Goal: Information Seeking & Learning: Compare options

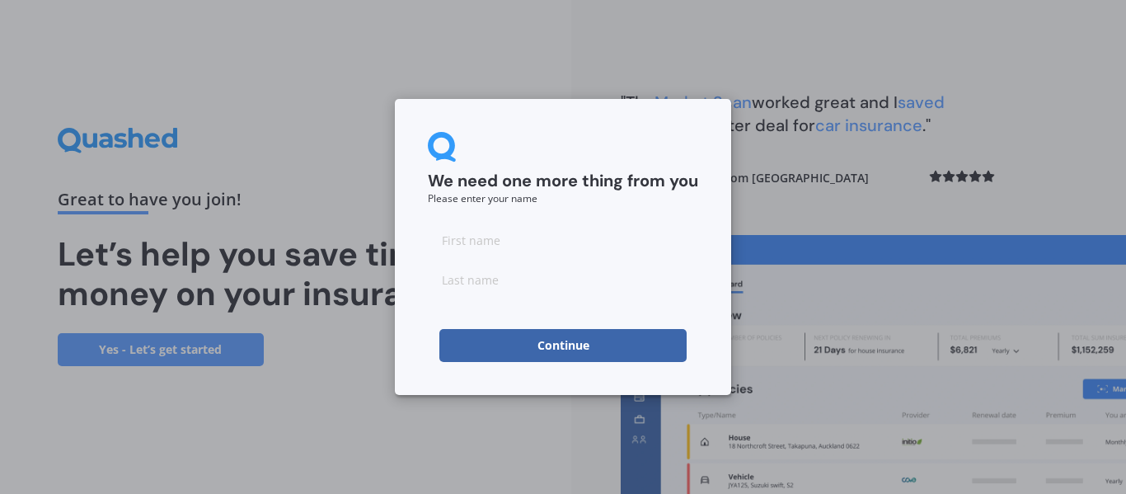
click at [483, 238] on input at bounding box center [563, 239] width 270 height 33
type input "Hinekorangi"
type input "[PERSON_NAME]"
click button "Continue" at bounding box center [562, 345] width 247 height 33
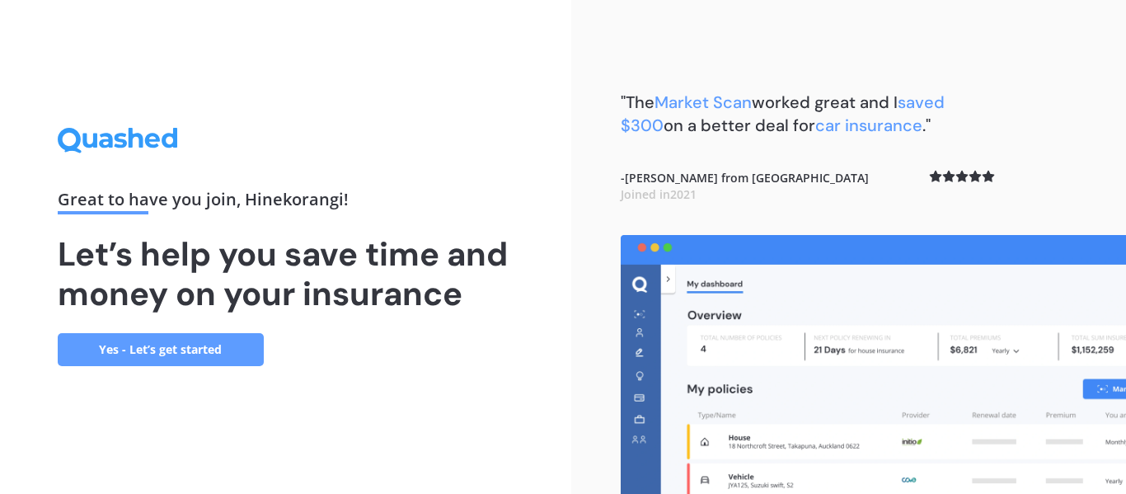
click at [220, 344] on link "Yes - Let’s get started" at bounding box center [161, 349] width 206 height 33
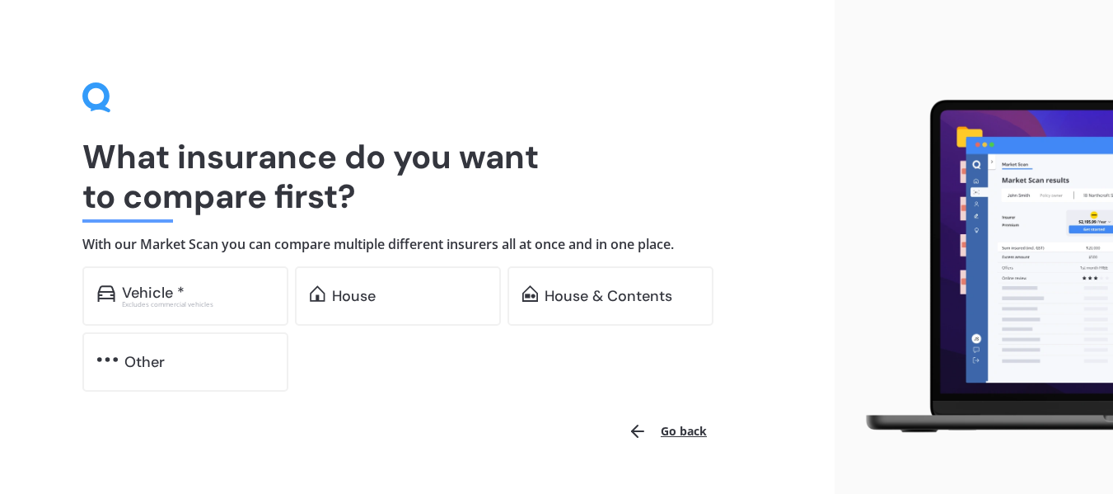
scroll to position [40, 0]
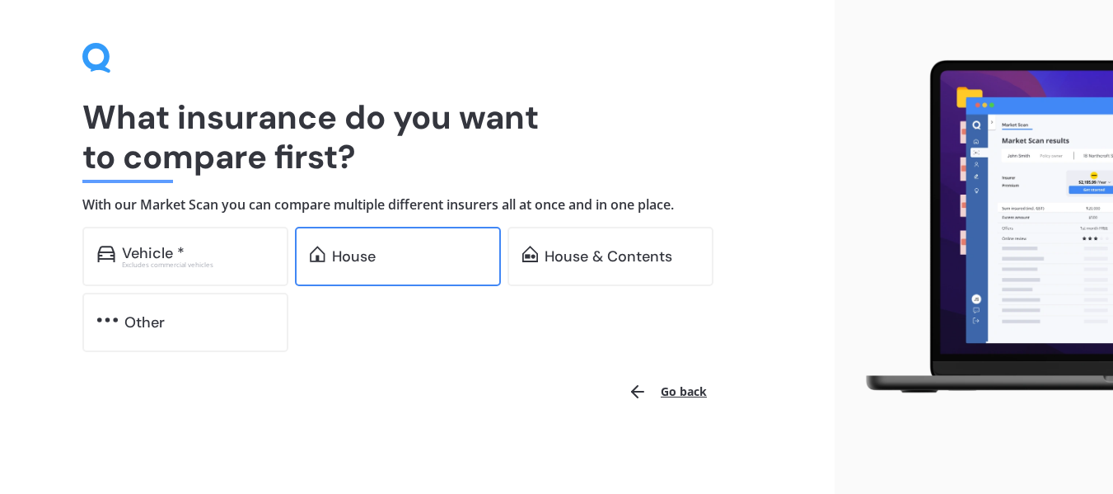
click at [364, 243] on div "House" at bounding box center [398, 256] width 206 height 59
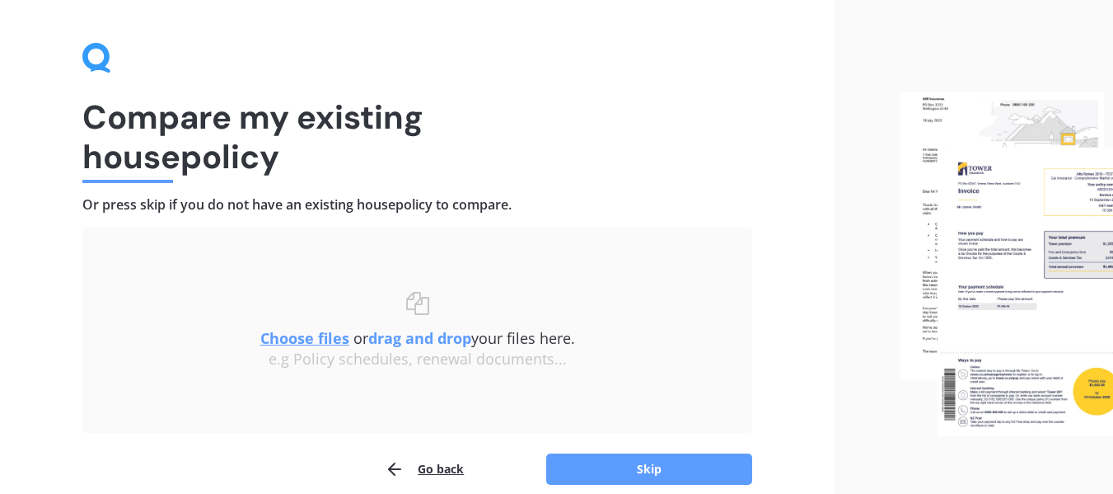
scroll to position [114, 0]
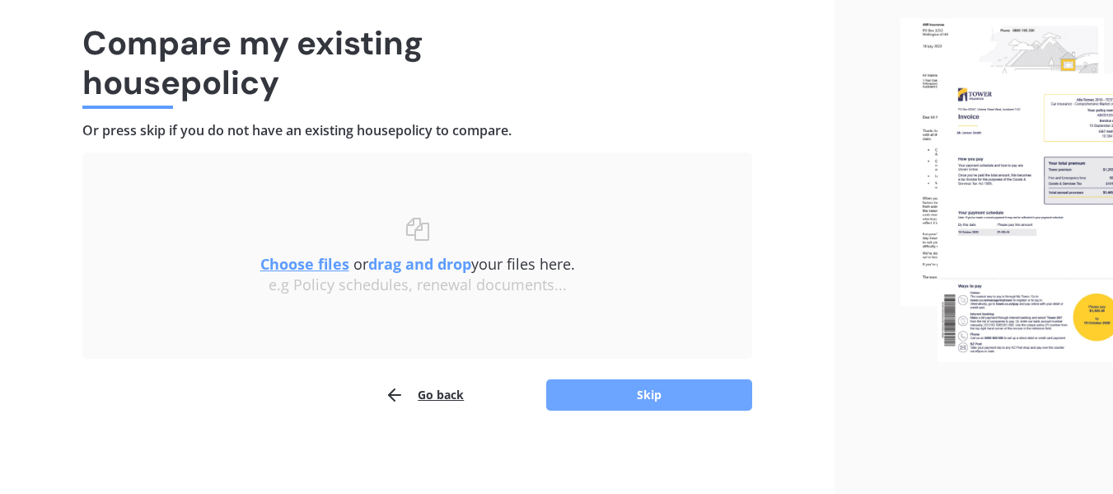
click at [655, 387] on button "Skip" at bounding box center [649, 394] width 206 height 31
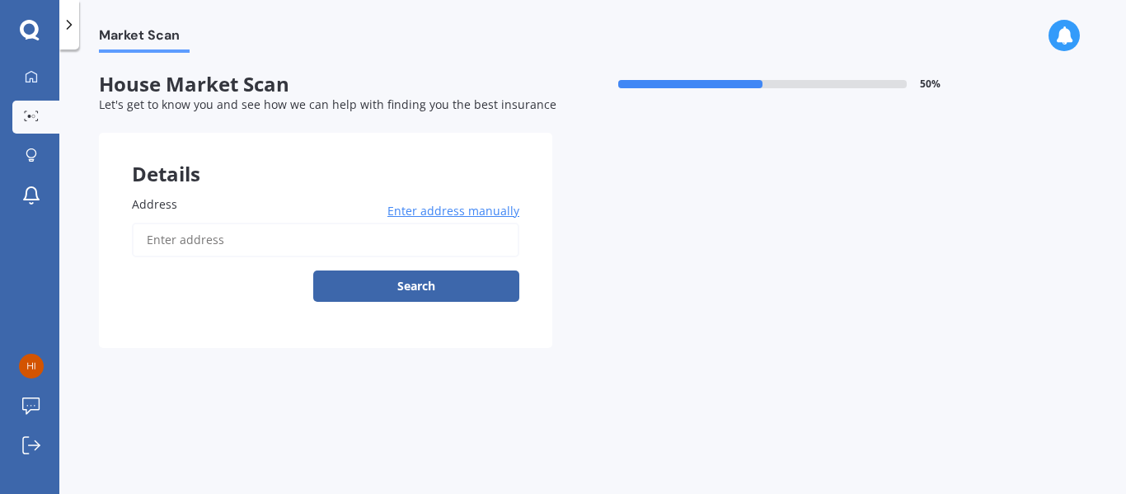
click at [280, 237] on input "Address" at bounding box center [325, 239] width 387 height 35
click at [192, 232] on input "Address" at bounding box center [325, 239] width 387 height 35
type input "[STREET_ADDRESS][PERSON_NAME]"
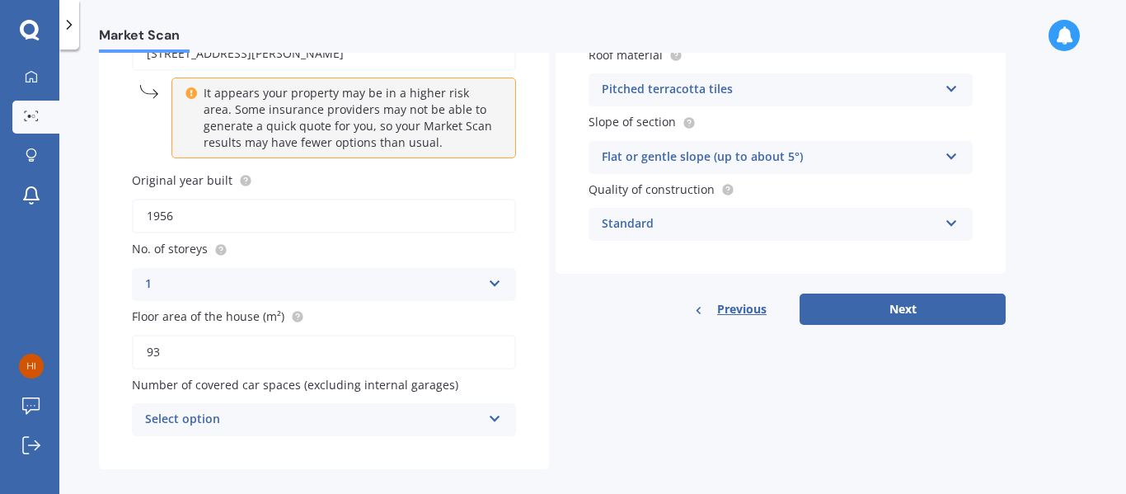
scroll to position [204, 0]
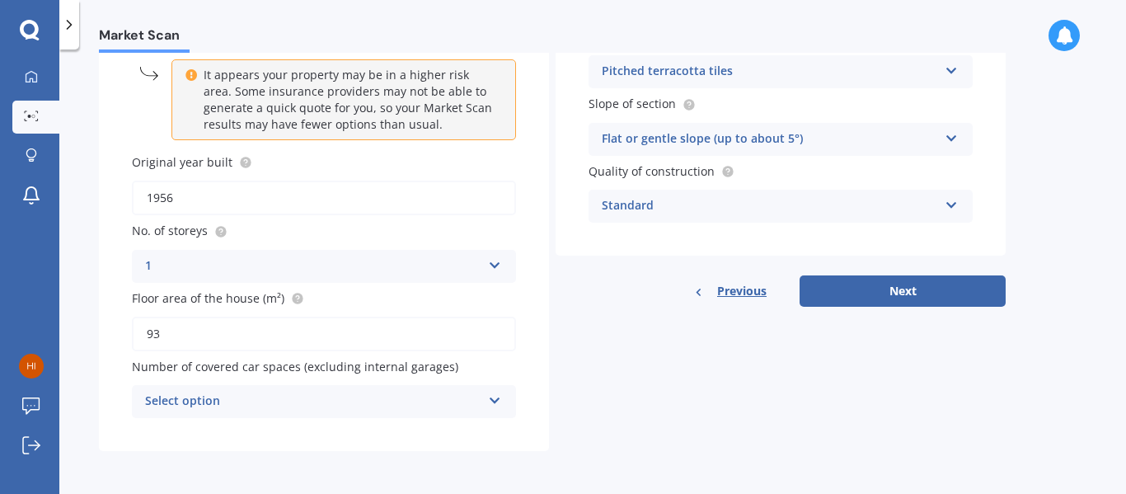
click at [268, 391] on div "Select option 0 1 2 3 4 5+" at bounding box center [324, 401] width 384 height 33
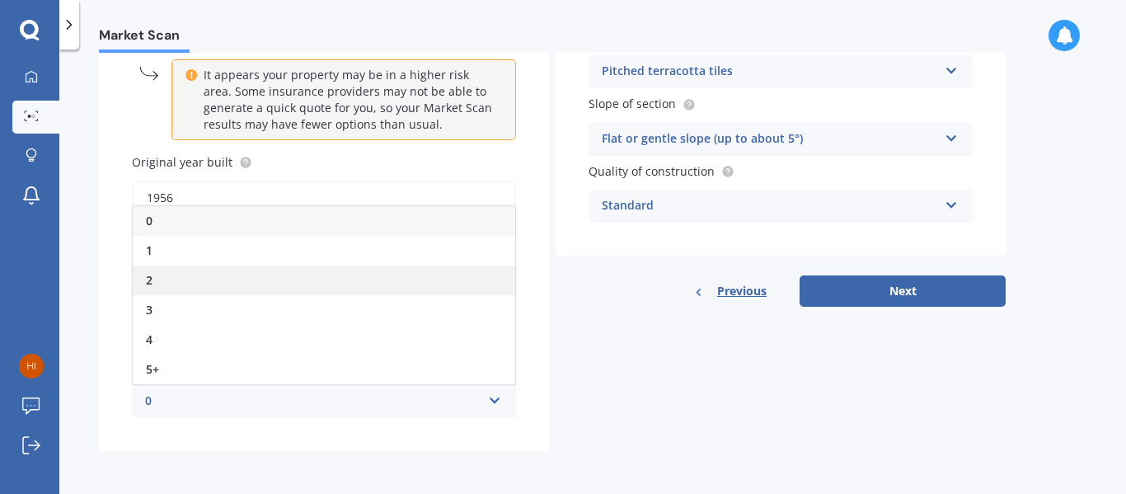
click at [171, 280] on div "2" at bounding box center [324, 280] width 382 height 30
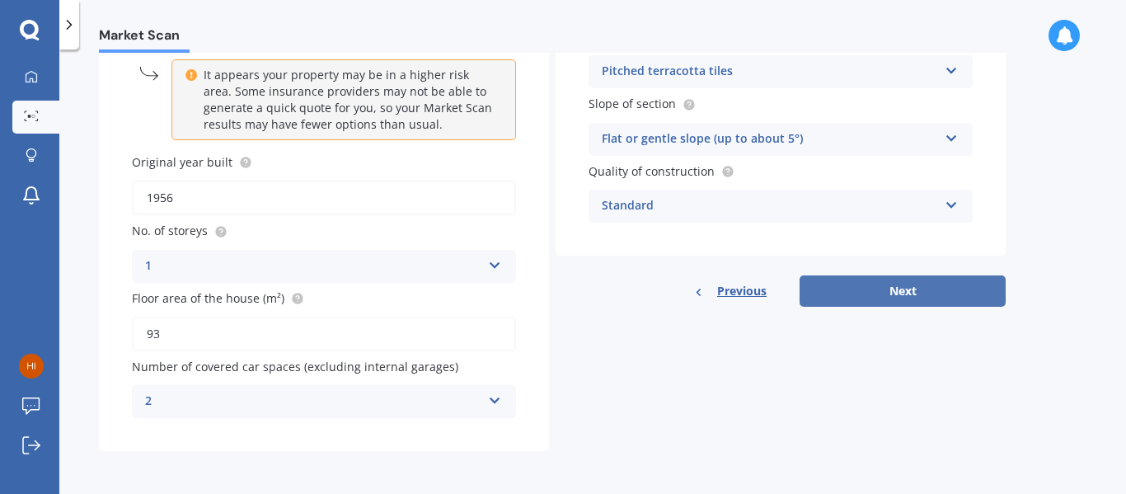
click at [972, 296] on button "Next" at bounding box center [902, 290] width 206 height 31
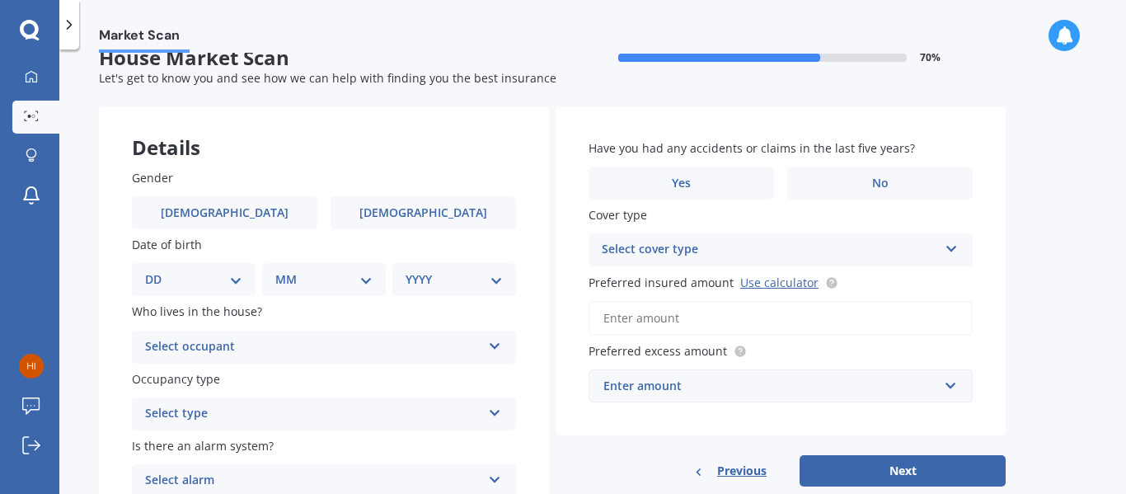
scroll to position [0, 0]
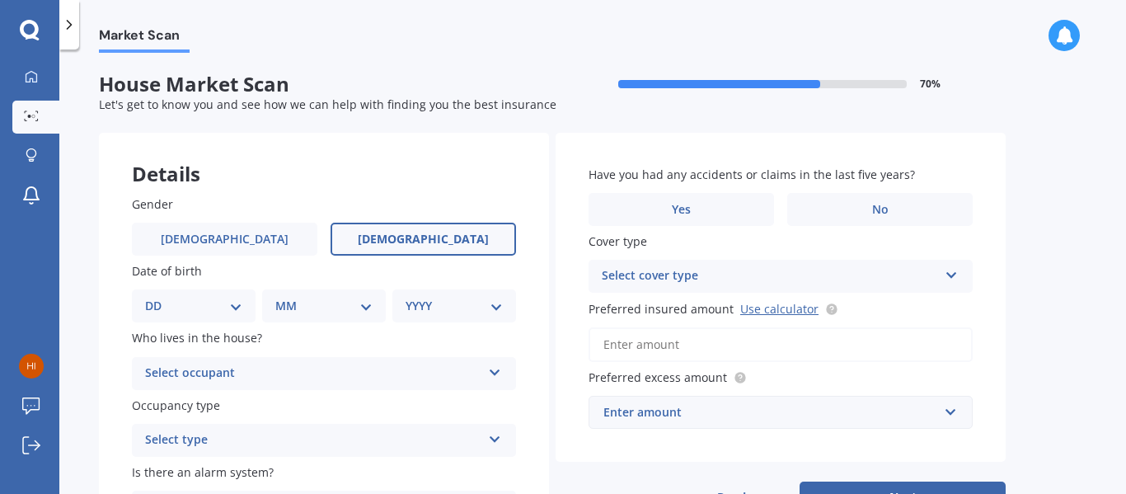
click at [435, 237] on span "[DEMOGRAPHIC_DATA]" at bounding box center [423, 239] width 131 height 14
click at [0, 0] on input "[DEMOGRAPHIC_DATA]" at bounding box center [0, 0] width 0 height 0
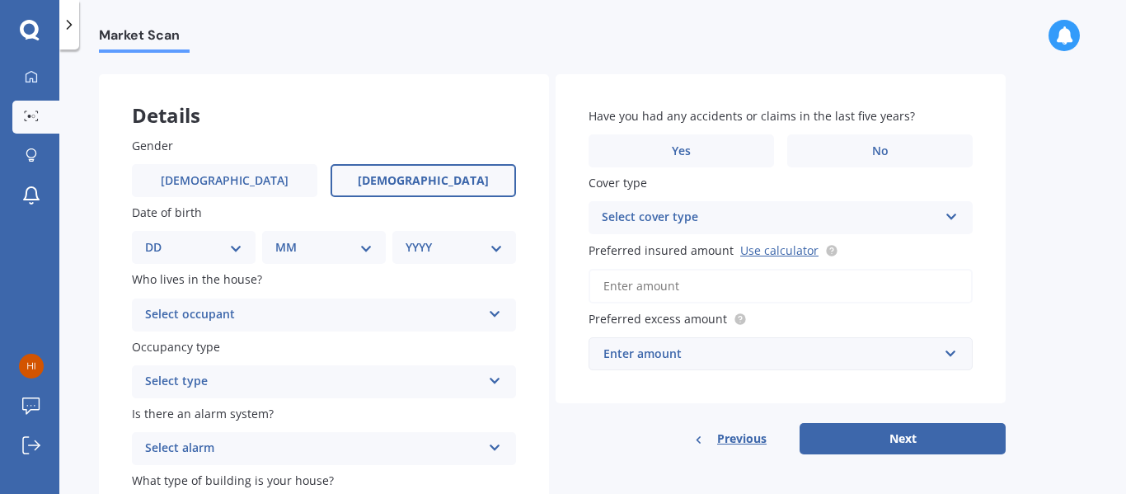
scroll to position [82, 0]
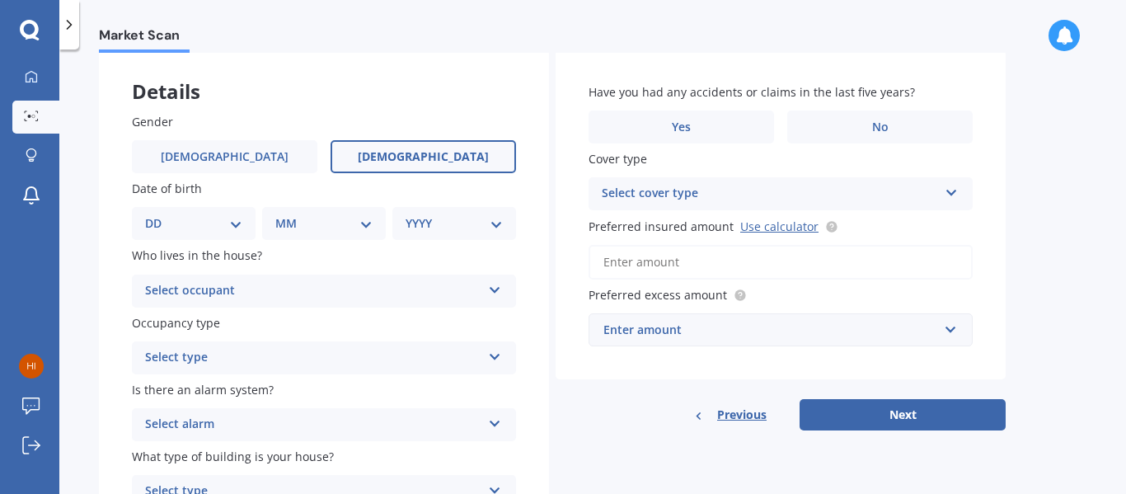
click at [166, 226] on select "DD 01 02 03 04 05 06 07 08 09 10 11 12 13 14 15 16 17 18 19 20 21 22 23 24 25 2…" at bounding box center [193, 223] width 97 height 18
select select "20"
click at [158, 214] on select "DD 01 02 03 04 05 06 07 08 09 10 11 12 13 14 15 16 17 18 19 20 21 22 23 24 25 2…" at bounding box center [193, 223] width 97 height 18
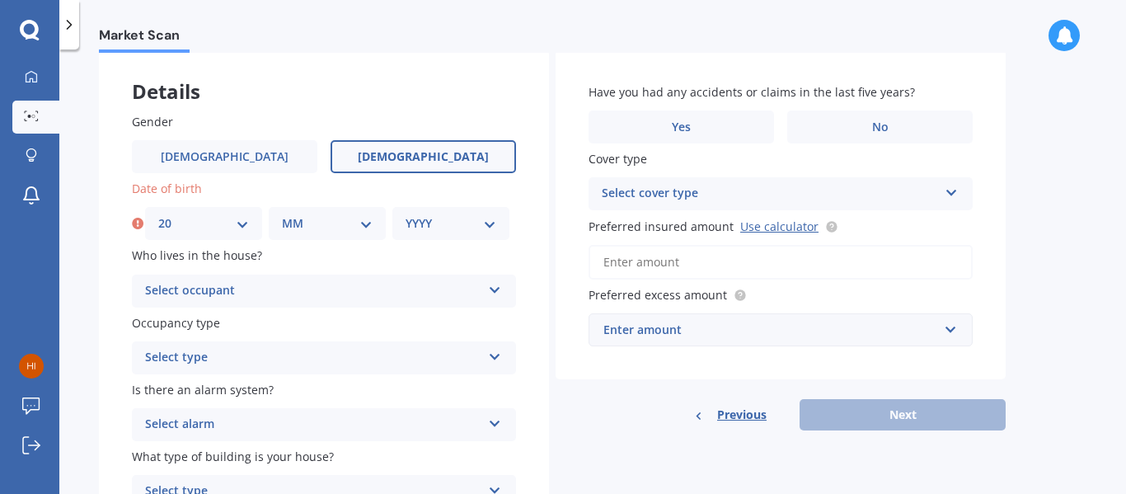
click at [330, 232] on select "MM 01 02 03 04 05 06 07 08 09 10 11 12" at bounding box center [327, 223] width 91 height 18
select select "11"
click at [282, 214] on select "MM 01 02 03 04 05 06 07 08 09 10 11 12" at bounding box center [327, 223] width 91 height 18
click at [445, 233] on div "YYYY 2009 2008 2007 2006 2005 2004 2003 2002 2001 2000 1999 1998 1997 1996 1995…" at bounding box center [450, 223] width 117 height 33
click at [443, 228] on select "YYYY 2009 2008 2007 2006 2005 2004 2003 2002 2001 2000 1999 1998 1997 1996 1995…" at bounding box center [450, 223] width 91 height 18
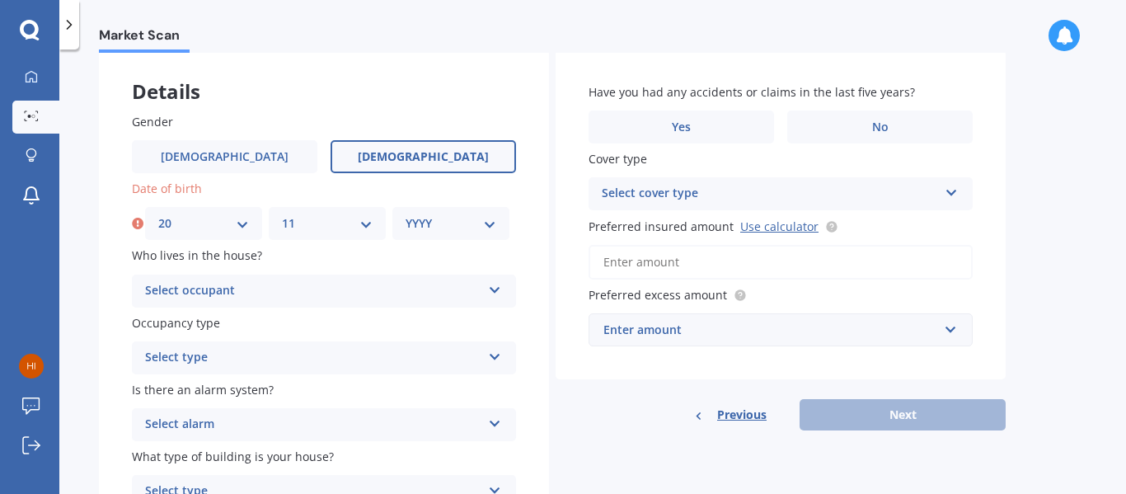
select select "1994"
click at [405, 214] on select "YYYY 2009 2008 2007 2006 2005 2004 2003 2002 2001 2000 1999 1998 1997 1996 1995…" at bounding box center [450, 223] width 91 height 18
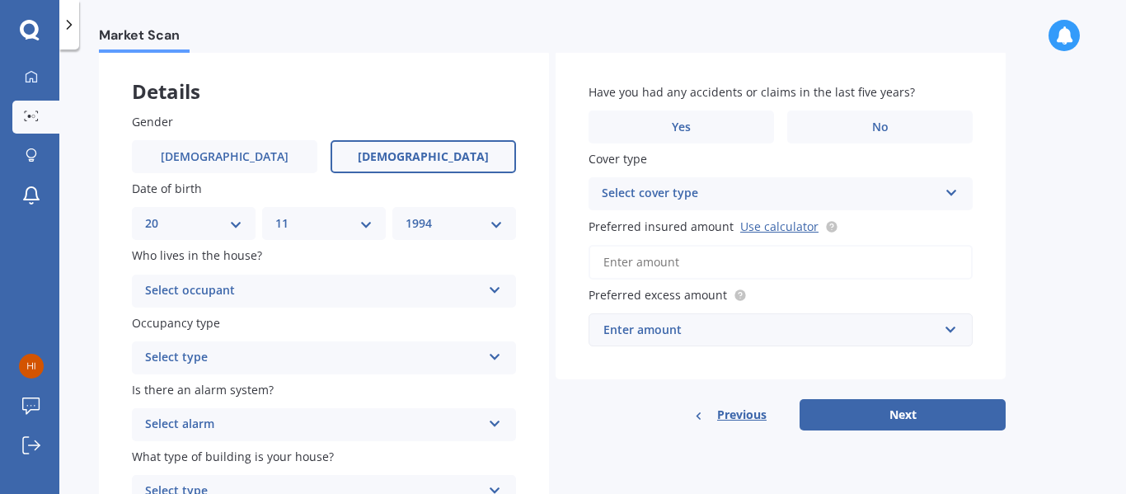
click at [315, 284] on div "Select occupant" at bounding box center [313, 291] width 336 height 20
click at [166, 320] on span "Owner" at bounding box center [164, 323] width 37 height 16
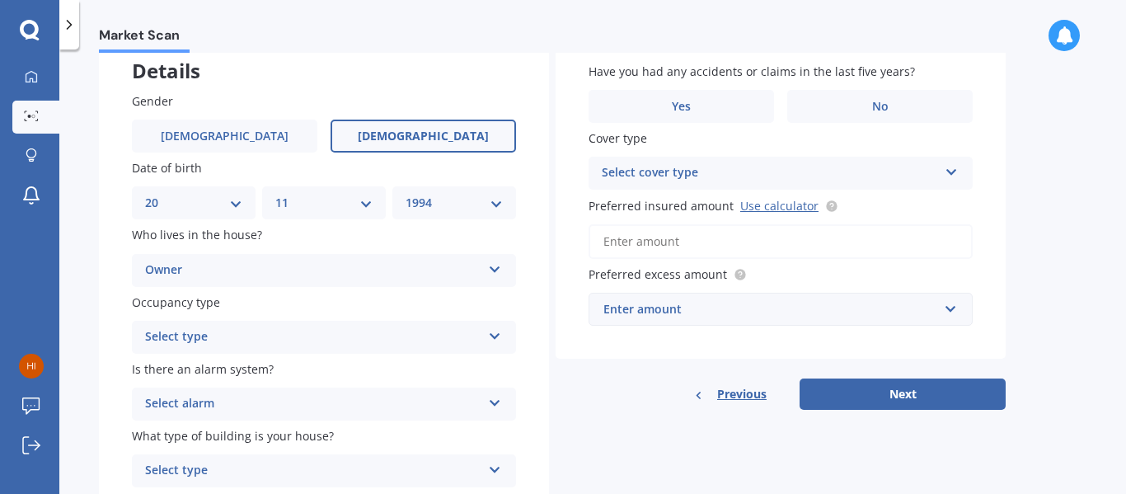
scroll to position [165, 0]
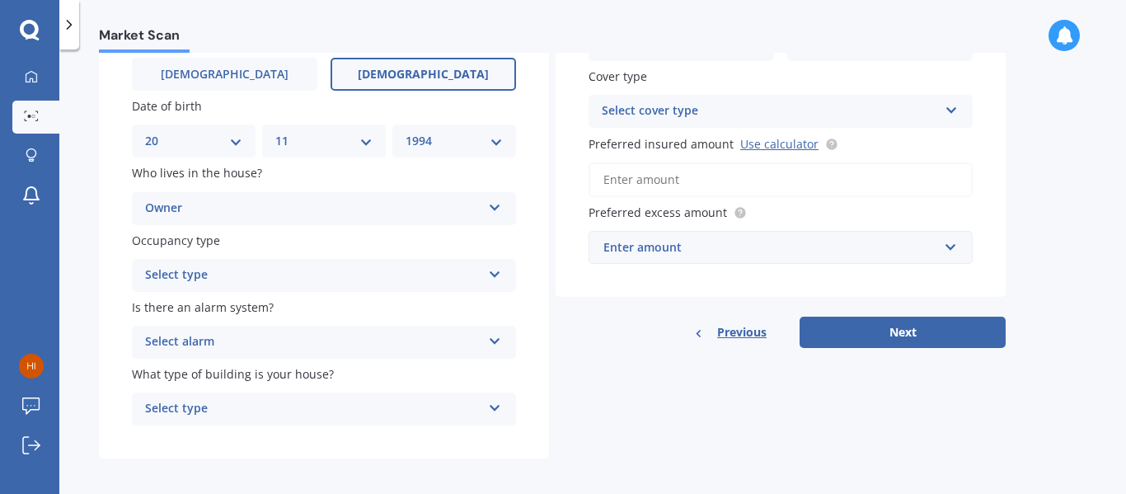
click at [207, 270] on div "Select type" at bounding box center [313, 275] width 336 height 20
click at [204, 306] on span "Permanent" at bounding box center [177, 307] width 63 height 16
click at [261, 350] on div "Select alarm" at bounding box center [313, 342] width 336 height 20
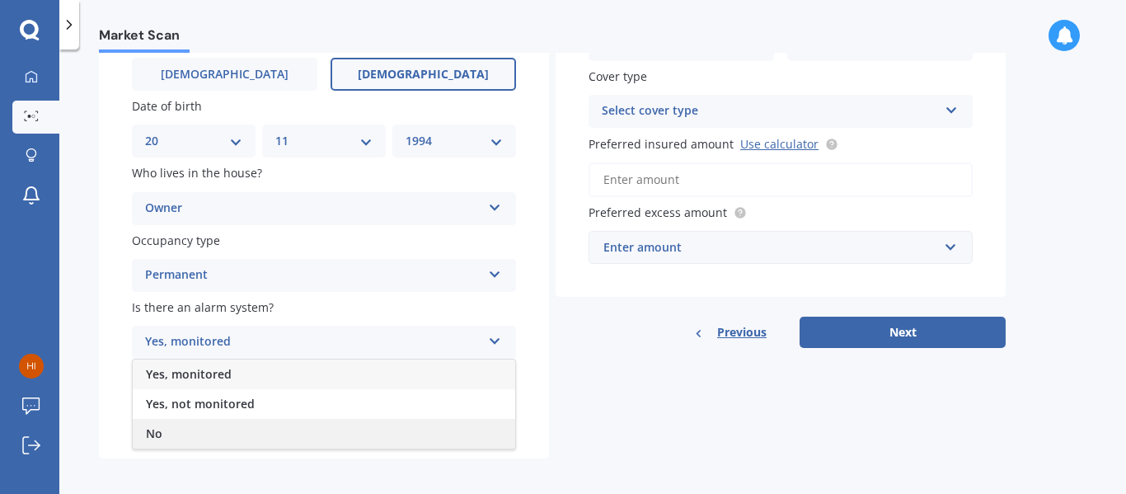
click at [159, 437] on span "No" at bounding box center [154, 433] width 16 height 16
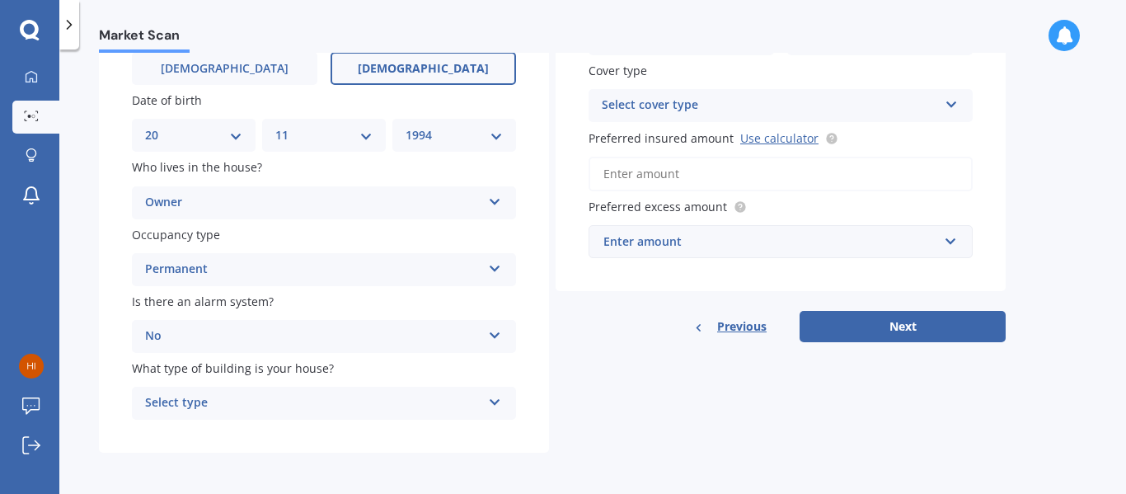
scroll to position [172, 0]
click at [217, 398] on div "Select type" at bounding box center [313, 401] width 336 height 20
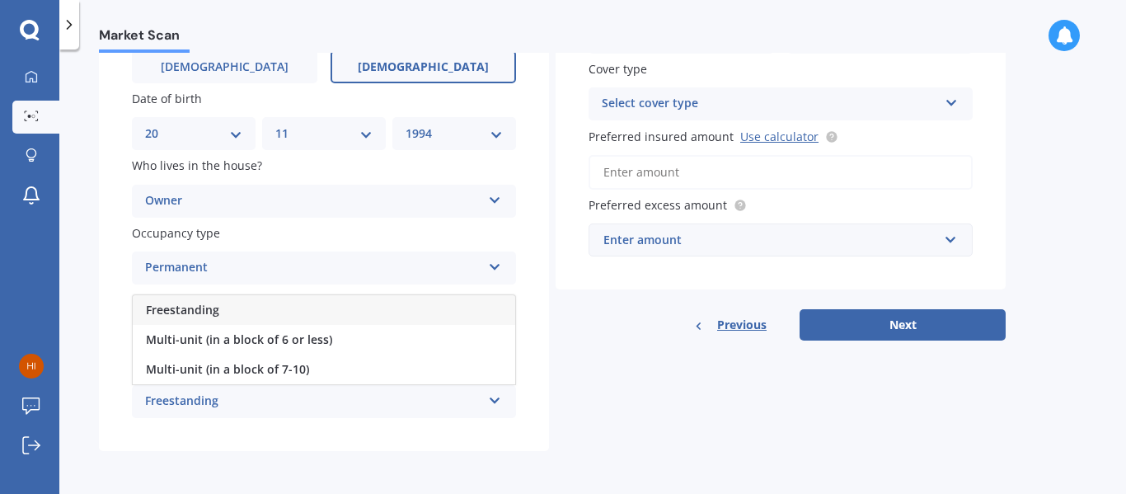
click at [196, 309] on span "Freestanding" at bounding box center [182, 310] width 73 height 16
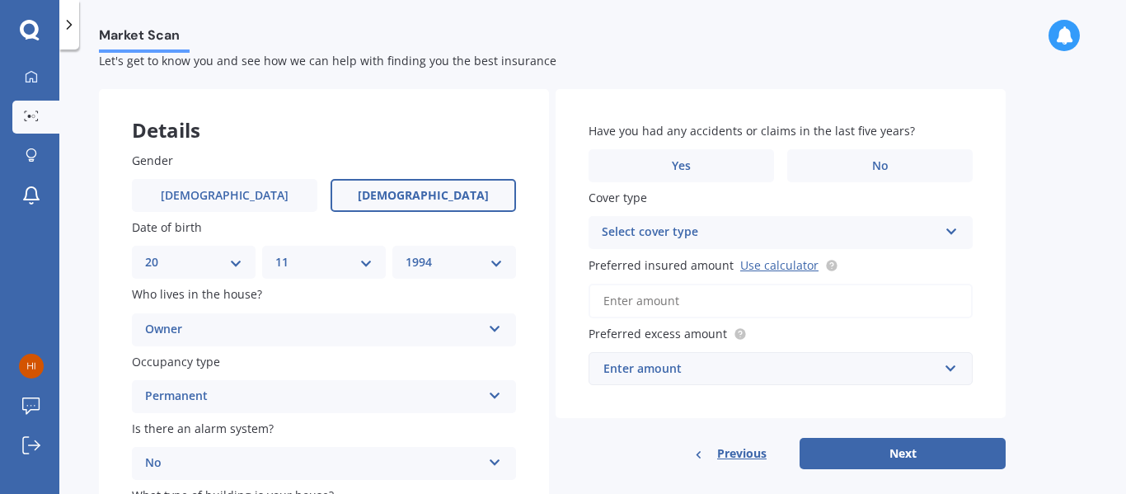
scroll to position [7, 0]
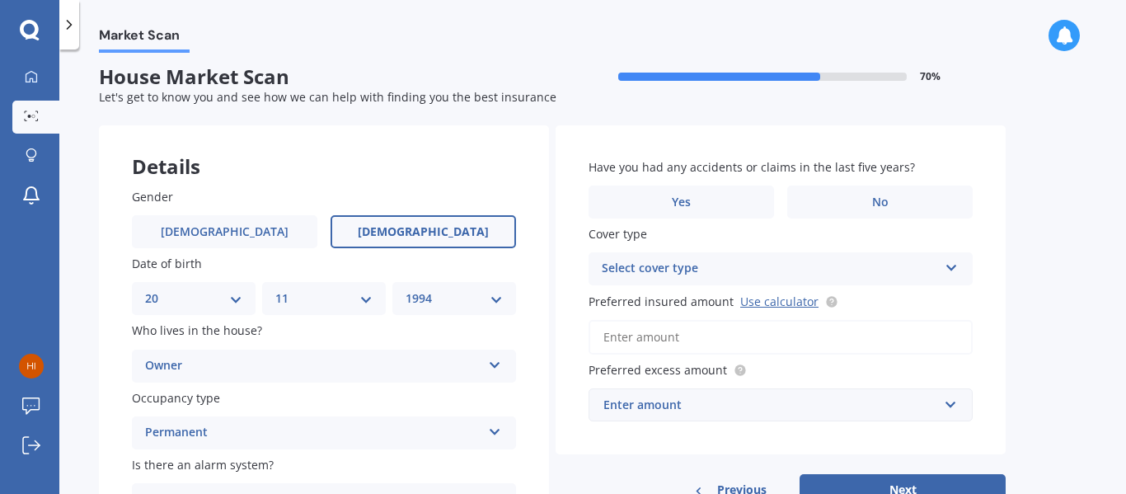
click at [887, 184] on div "Have you had any accidents or claims in the last five years? Yes No" at bounding box center [780, 188] width 384 height 60
click at [892, 200] on label "No" at bounding box center [879, 201] width 185 height 33
click at [0, 0] on input "No" at bounding box center [0, 0] width 0 height 0
click at [670, 268] on div "Select cover type" at bounding box center [769, 269] width 336 height 20
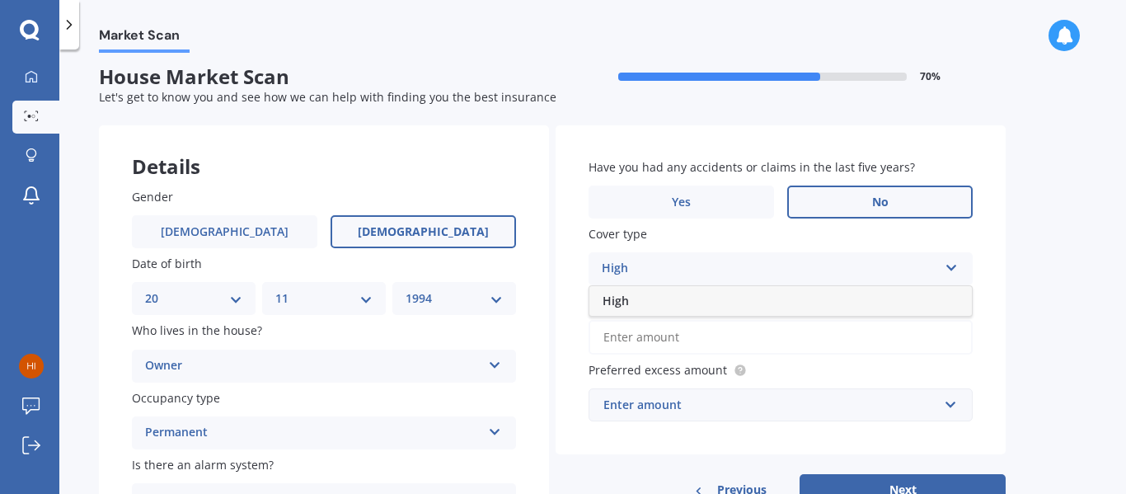
click at [665, 297] on div "High" at bounding box center [780, 301] width 382 height 30
click at [660, 272] on div "High" at bounding box center [769, 269] width 336 height 20
click at [660, 291] on div "High" at bounding box center [780, 301] width 382 height 30
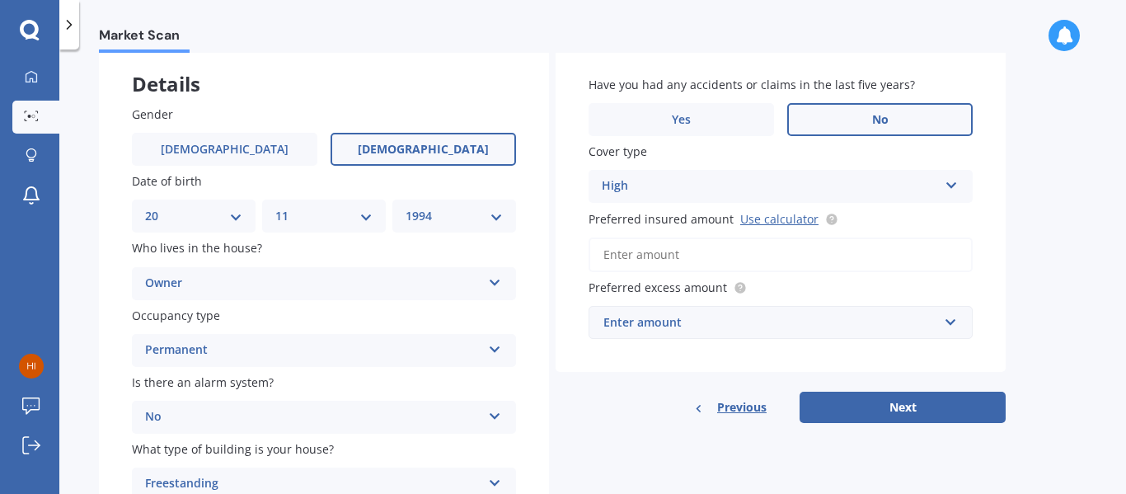
click at [672, 325] on div "Enter amount" at bounding box center [770, 322] width 335 height 18
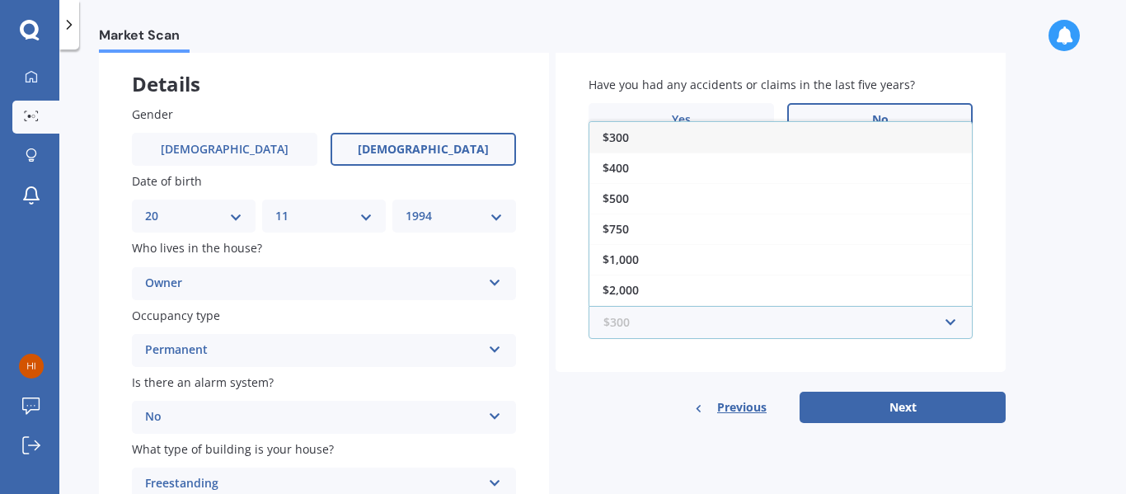
click at [672, 325] on input "text" at bounding box center [774, 322] width 369 height 31
click at [627, 381] on div "Have you had any accidents or claims in the last five years? Yes No Cover type …" at bounding box center [780, 233] width 450 height 380
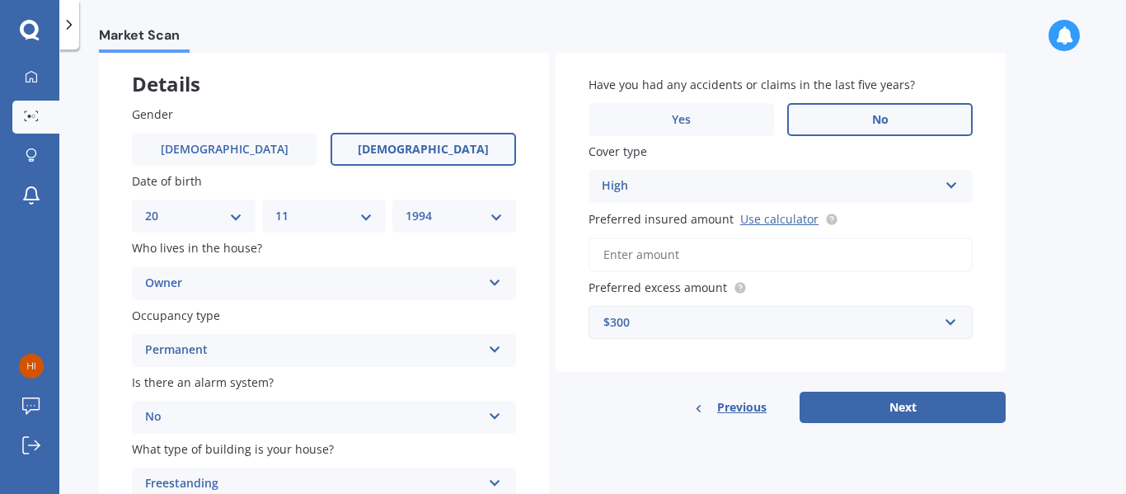
click at [655, 338] on div "$300 $300 $400 $500 $750 $1,000 $2,000 $2,500" at bounding box center [780, 322] width 384 height 33
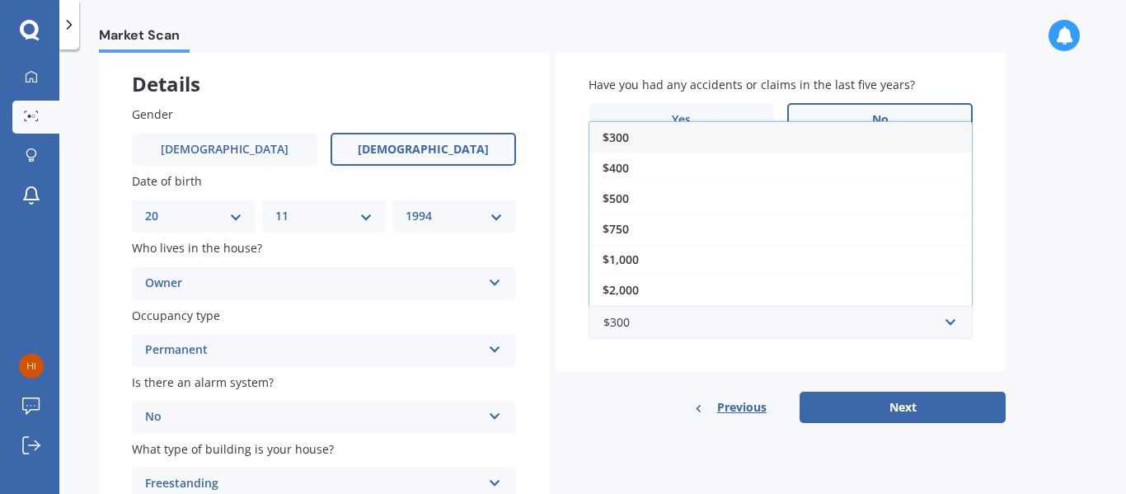
click at [654, 363] on div "Have you had any accidents or claims in the last five years? Yes No Cover type …" at bounding box center [780, 207] width 450 height 329
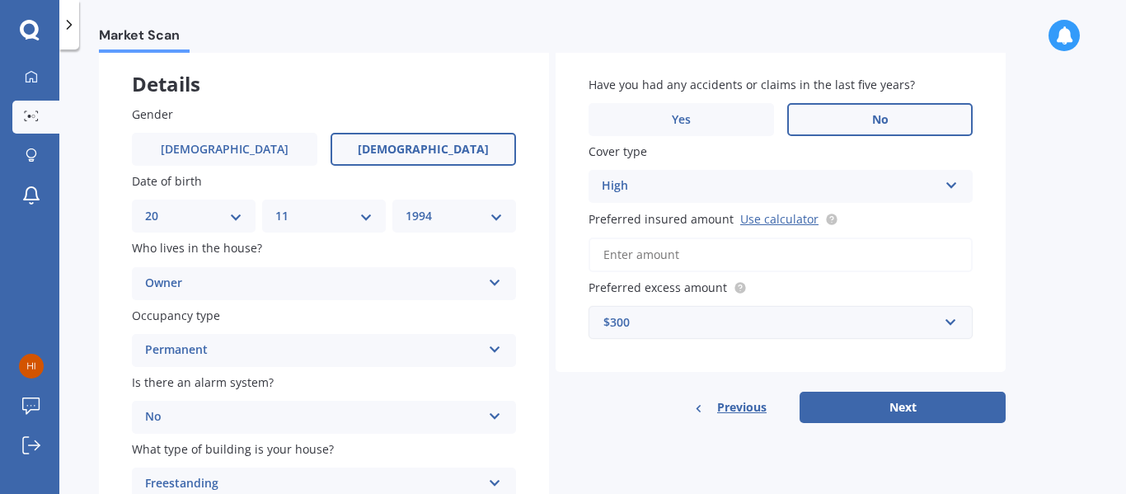
click at [646, 326] on div "$300" at bounding box center [770, 322] width 335 height 18
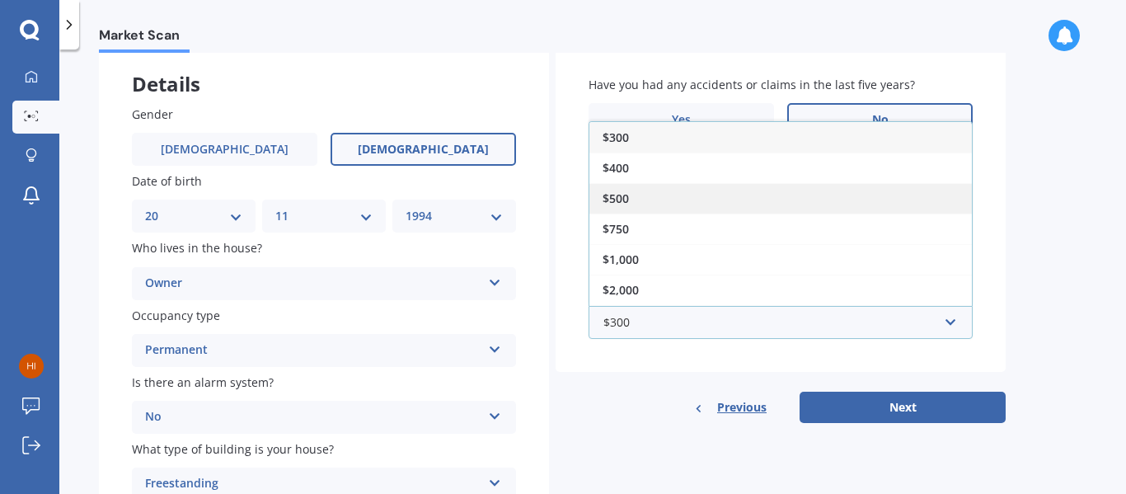
click at [654, 191] on div "$500" at bounding box center [780, 198] width 382 height 30
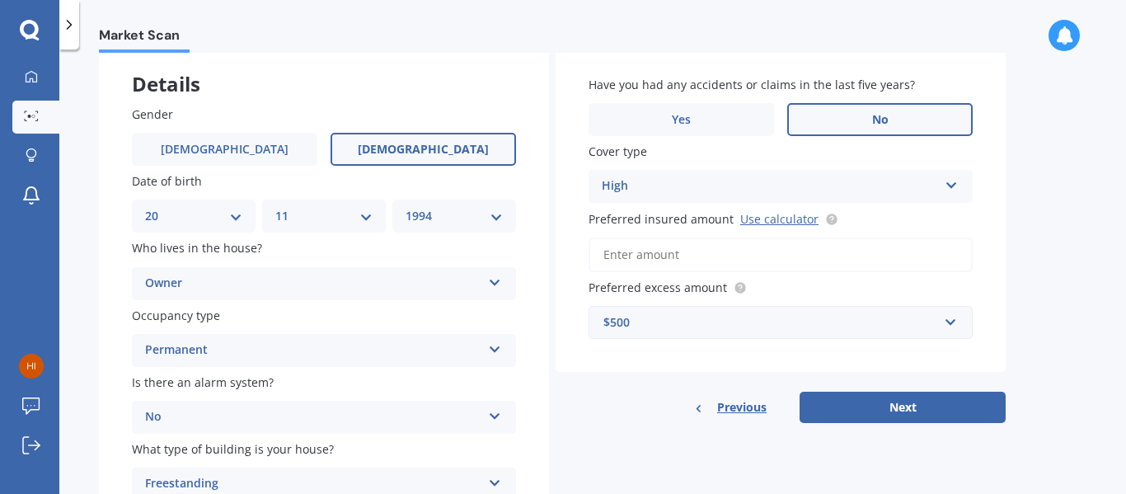
click at [687, 260] on input "Preferred insured amount Use calculator" at bounding box center [780, 254] width 384 height 35
click at [764, 213] on link "Use calculator" at bounding box center [779, 219] width 78 height 16
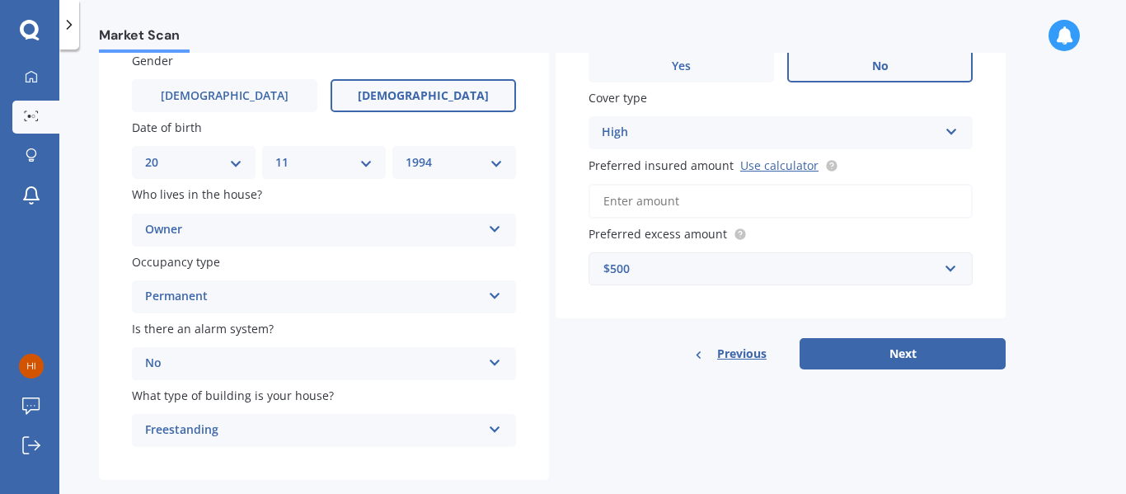
scroll to position [172, 0]
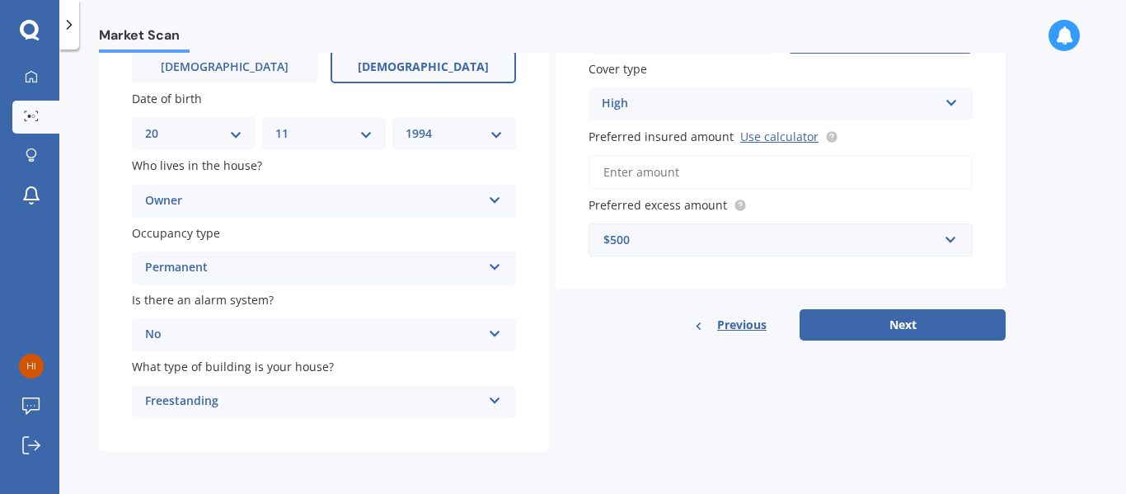
click at [655, 158] on input "Preferred insured amount Use calculator" at bounding box center [780, 172] width 384 height 35
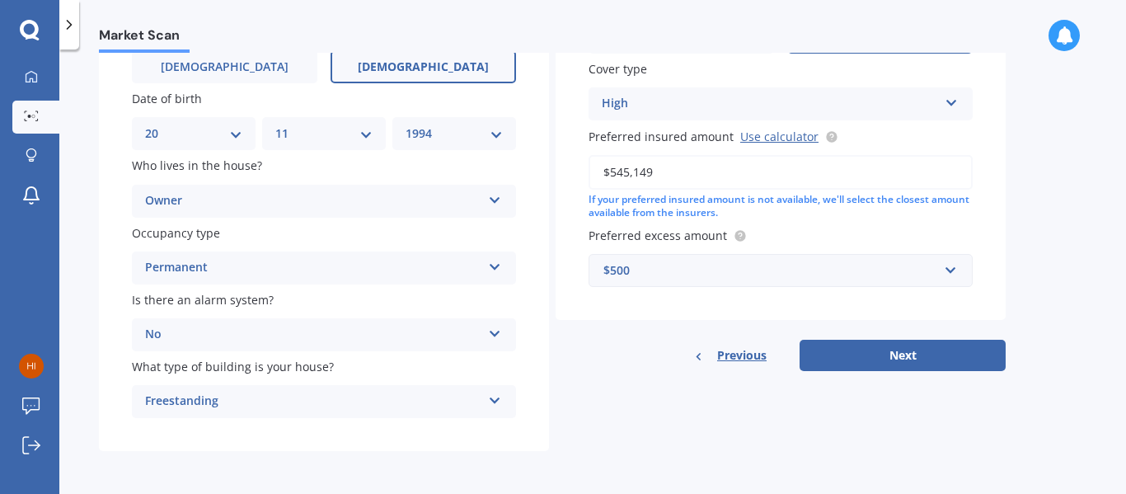
type input "$545,149"
click at [610, 354] on div "Previous Next" at bounding box center [780, 354] width 450 height 31
click at [920, 361] on button "Next" at bounding box center [902, 354] width 206 height 31
select select "20"
select select "11"
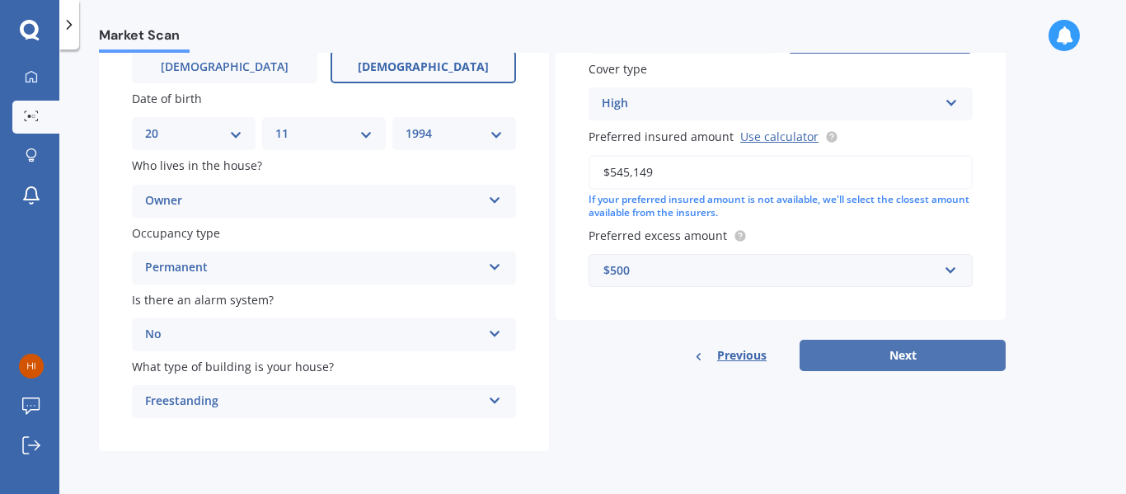
select select "1994"
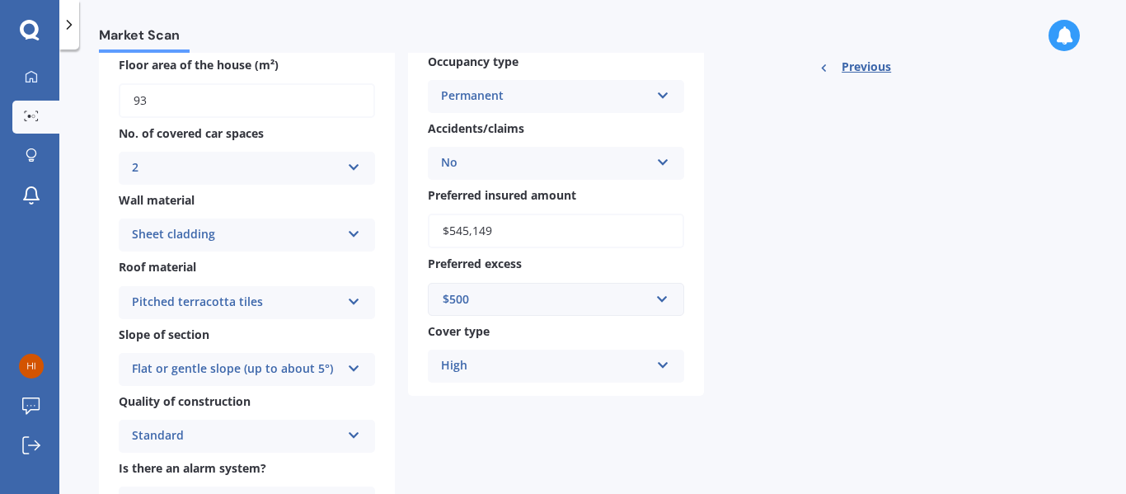
scroll to position [31, 0]
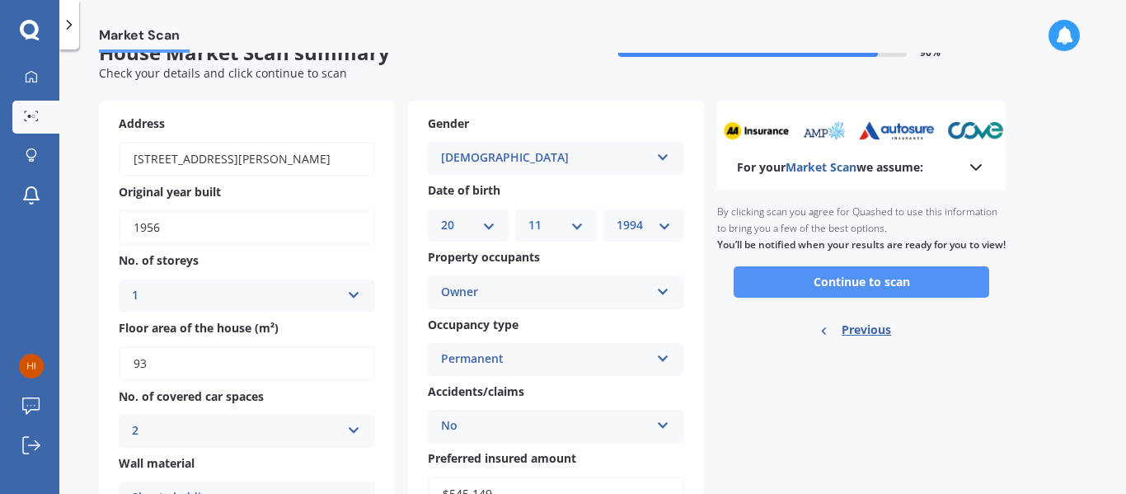
click at [831, 293] on button "Continue to scan" at bounding box center [860, 281] width 255 height 31
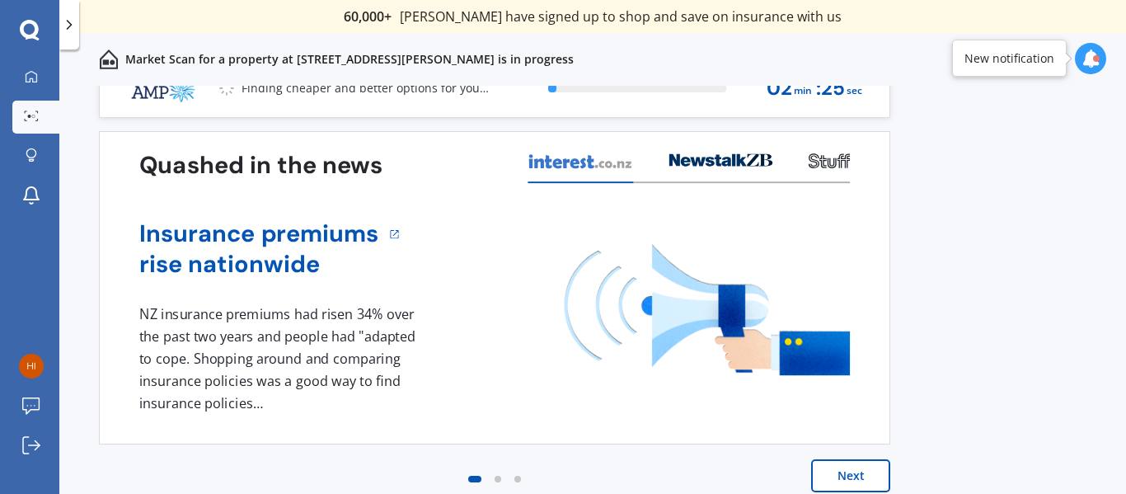
scroll to position [42, 0]
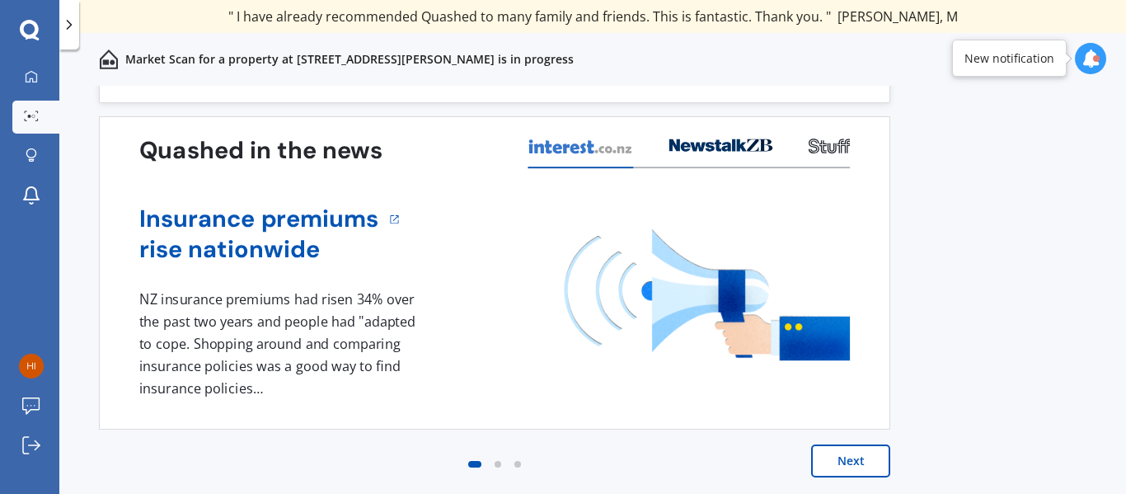
click at [318, 367] on div "1 NZ insurance premiums had risen 34% over the past two years and people had "a…" at bounding box center [280, 343] width 282 height 110
click at [858, 461] on button "Next" at bounding box center [850, 460] width 79 height 33
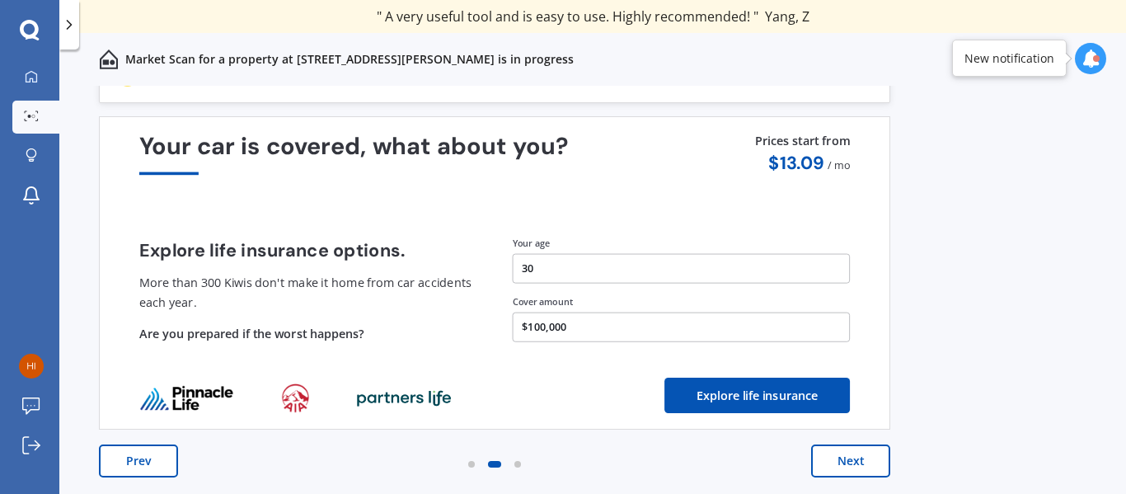
click at [138, 466] on button "Prev" at bounding box center [138, 460] width 79 height 33
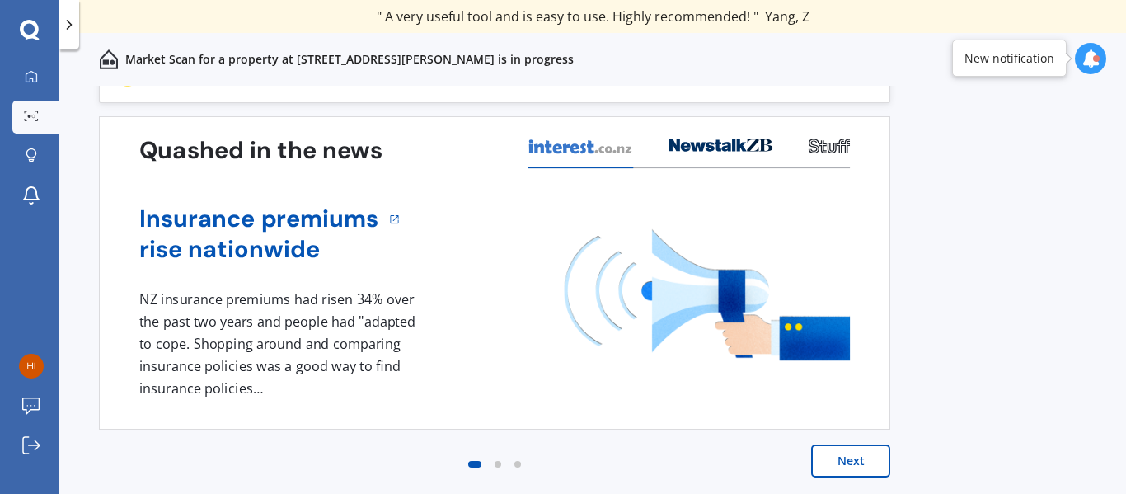
scroll to position [0, 0]
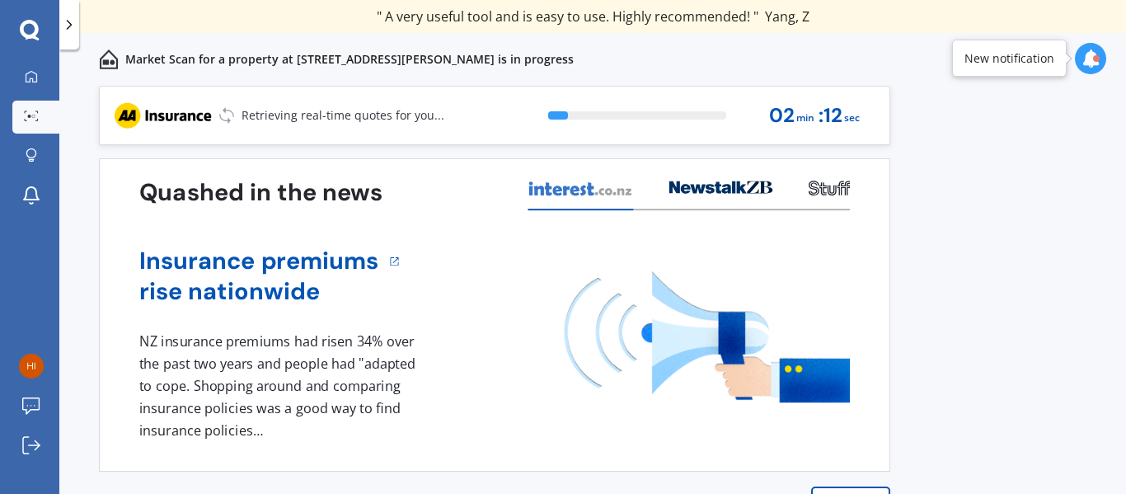
click at [213, 438] on div "1 NZ insurance premiums had risen 34% over the past two years and people had "a…" at bounding box center [280, 385] width 282 height 110
click at [256, 405] on div "1 NZ insurance premiums had risen 34% over the past two years and people had "a…" at bounding box center [280, 385] width 282 height 110
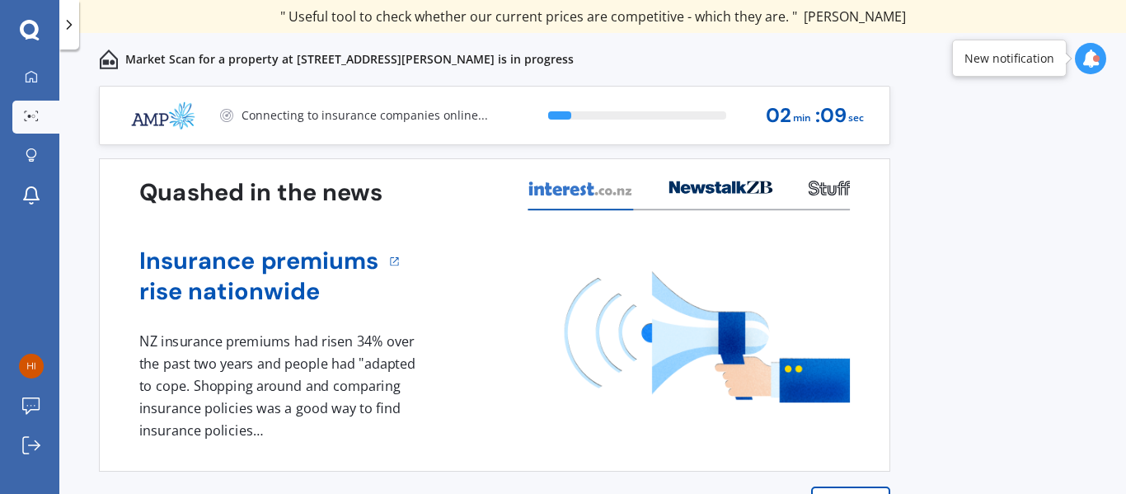
scroll to position [42, 0]
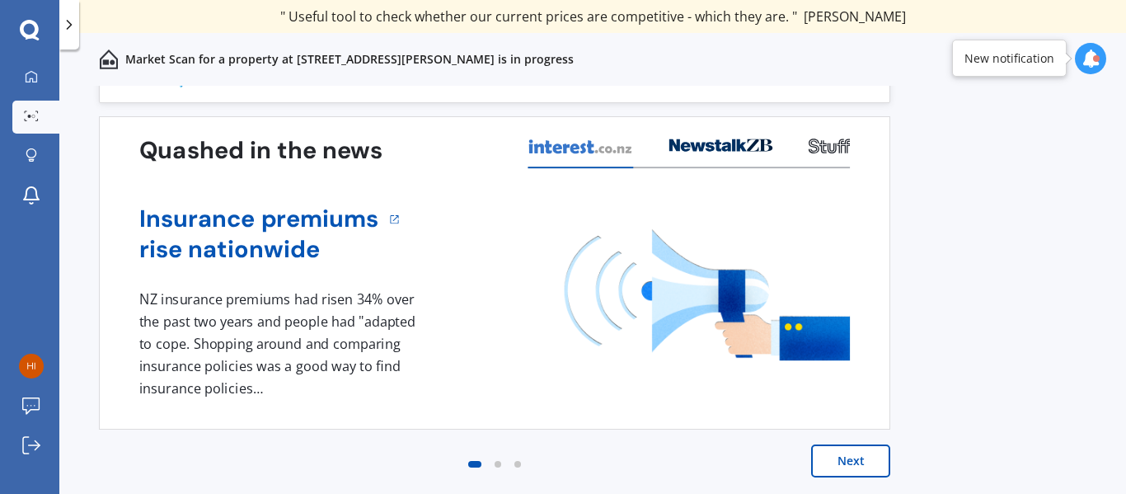
click at [861, 462] on button "Next" at bounding box center [850, 460] width 79 height 33
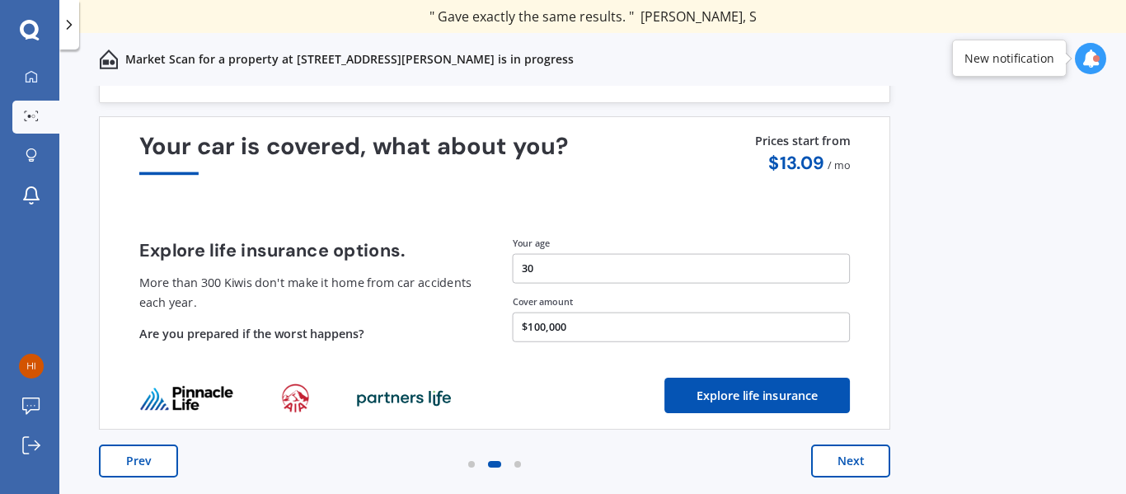
click at [856, 465] on button "Next" at bounding box center [850, 460] width 79 height 33
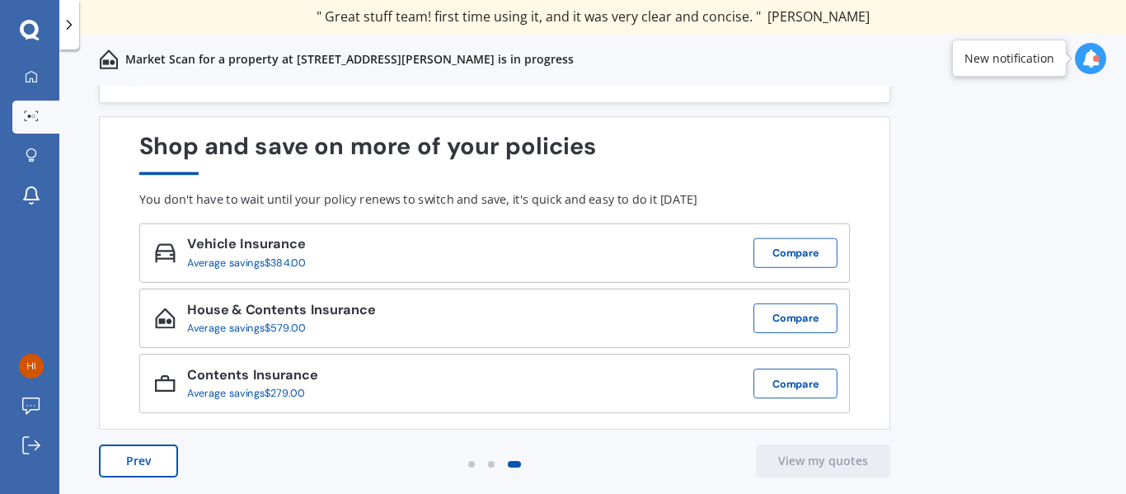
scroll to position [0, 0]
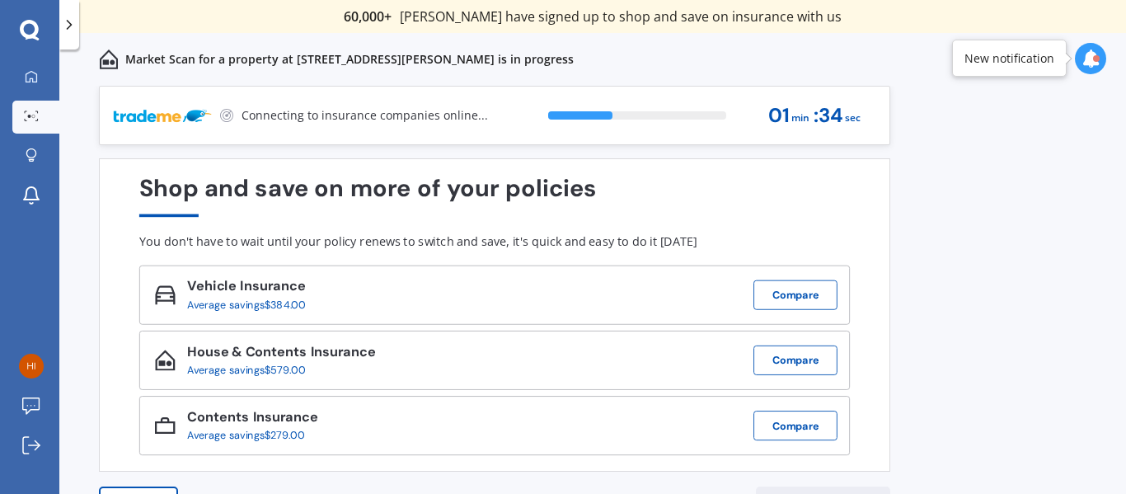
click at [1076, 62] on div at bounding box center [1089, 58] width 31 height 31
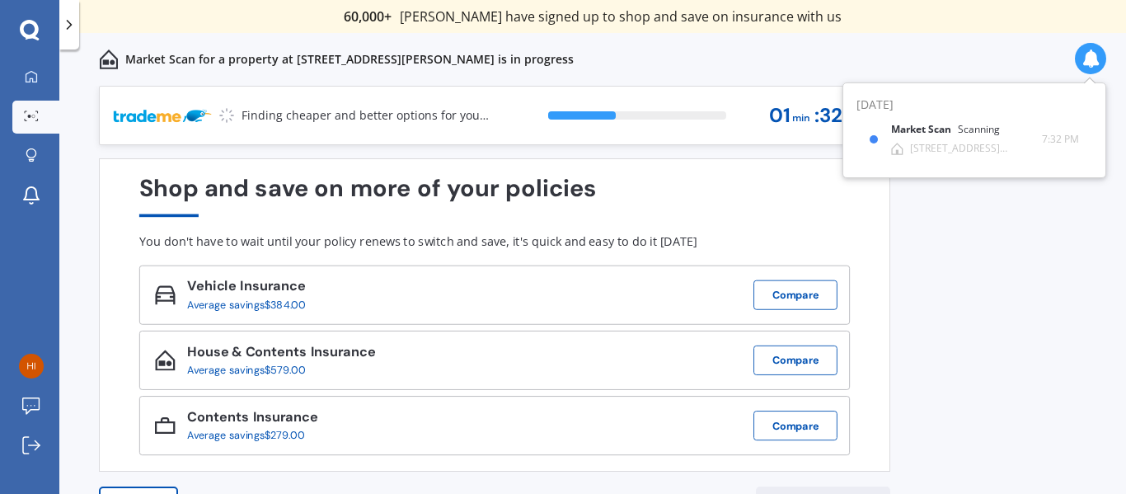
click at [1084, 62] on icon at bounding box center [1090, 58] width 18 height 18
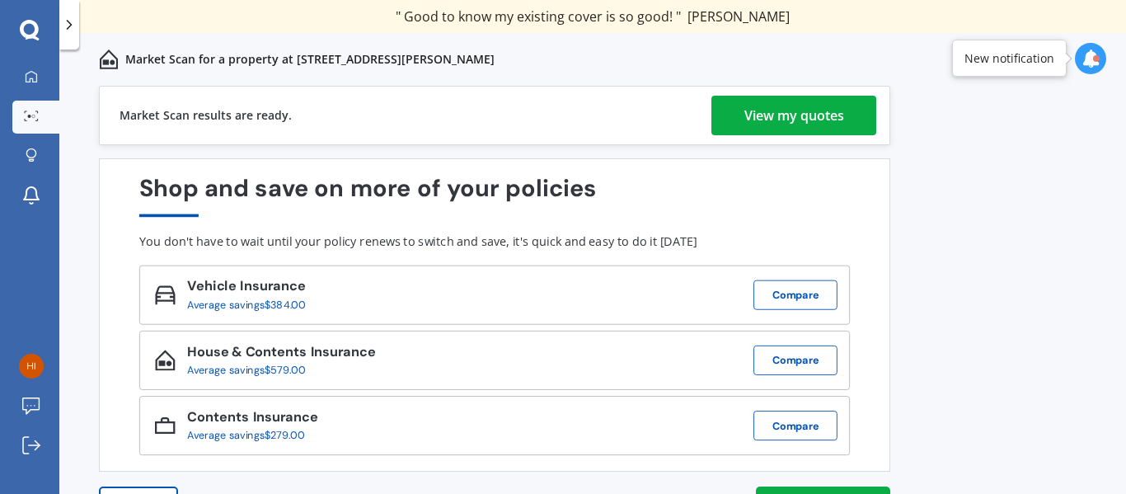
click at [859, 115] on link "View my quotes" at bounding box center [793, 116] width 165 height 40
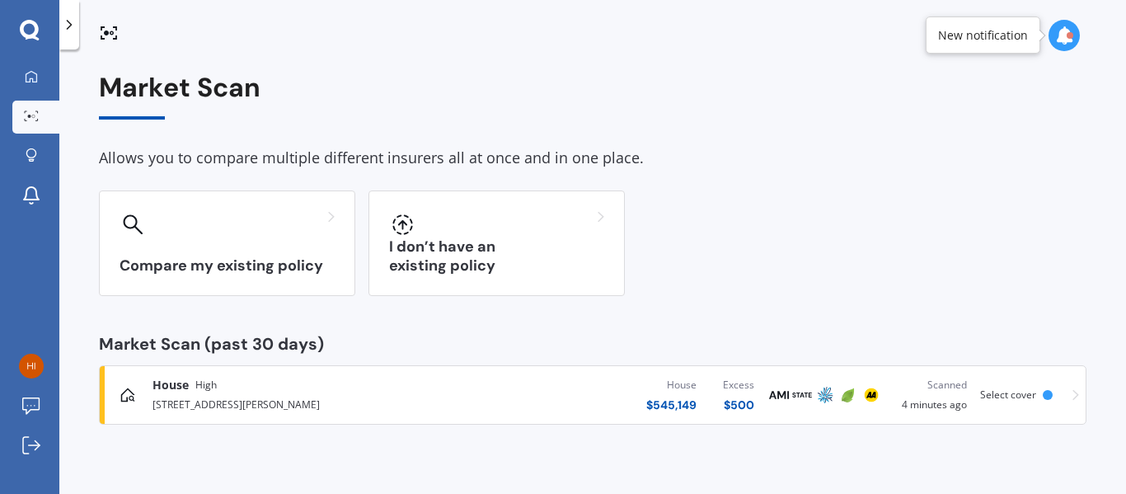
click at [1079, 388] on link "House High [STREET_ADDRESS][GEOGRAPHIC_DATA][PERSON_NAME] $ 545,149 Excess $ 50…" at bounding box center [592, 394] width 987 height 59
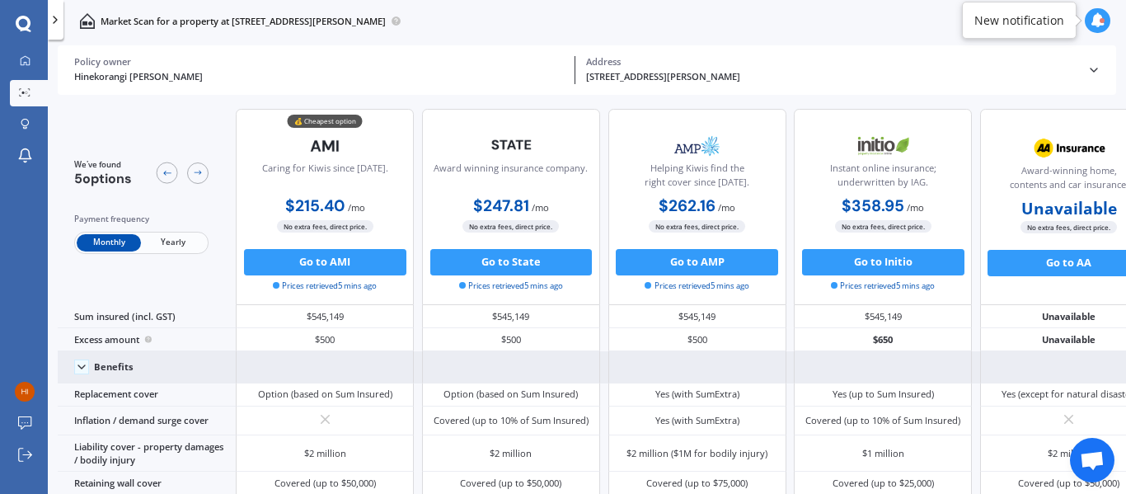
scroll to position [103, 0]
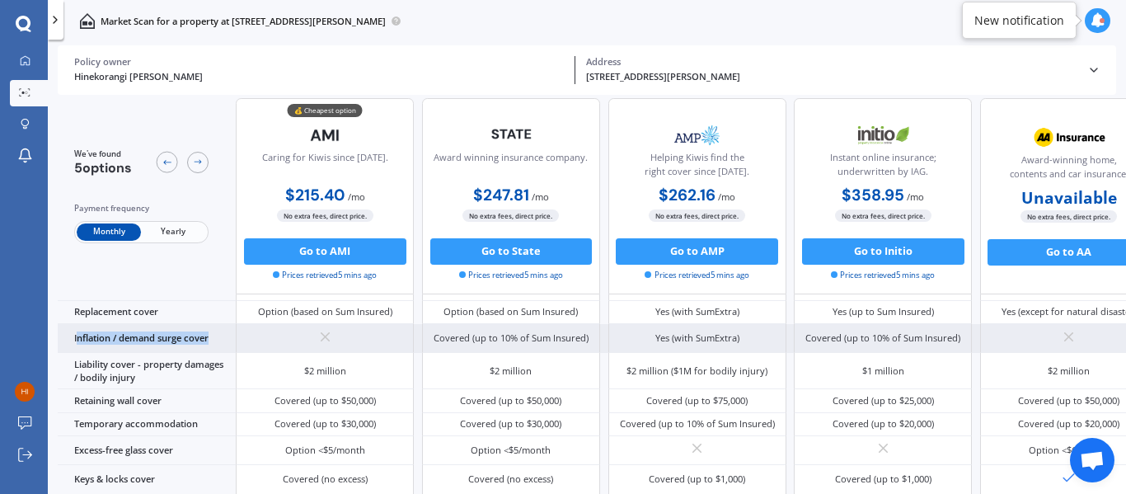
drag, startPoint x: 210, startPoint y: 336, endPoint x: 78, endPoint y: 334, distance: 131.9
click at [78, 334] on div "Inflation / demand surge cover" at bounding box center [147, 338] width 178 height 29
copy div "nflation / demand surge cover"
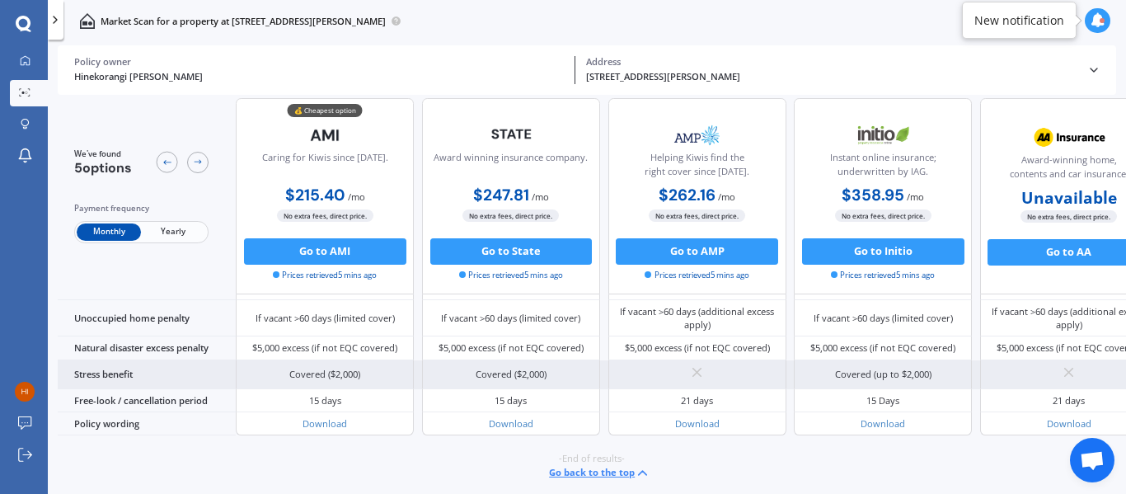
scroll to position [772, 0]
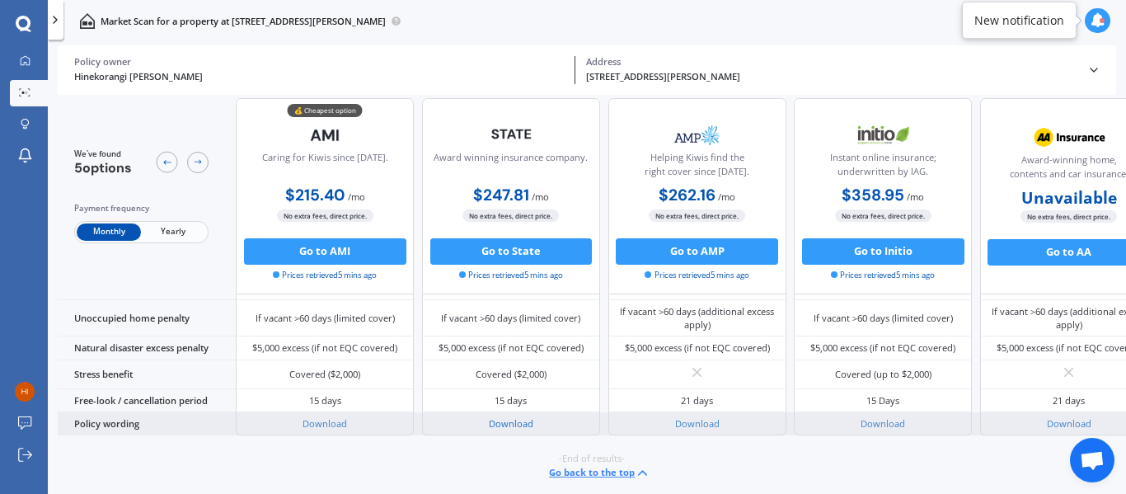
click at [521, 417] on link "Download" at bounding box center [511, 423] width 44 height 12
